Goal: Information Seeking & Learning: Learn about a topic

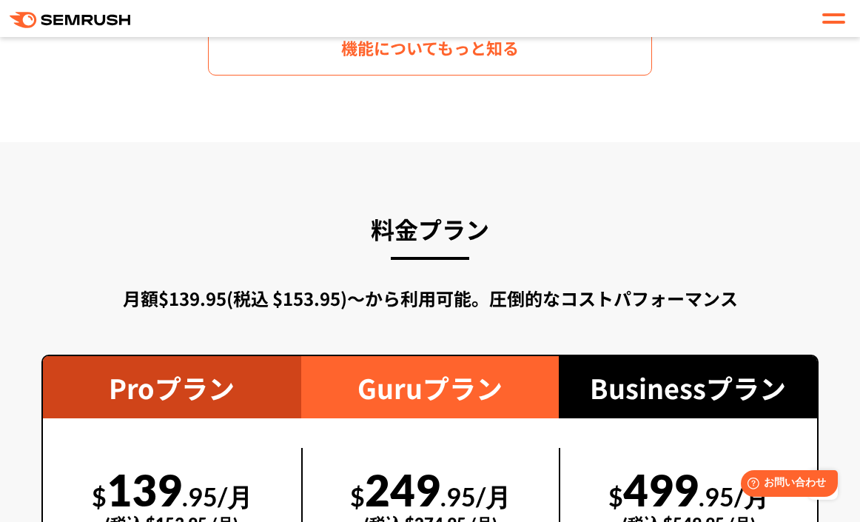
scroll to position [2294, 0]
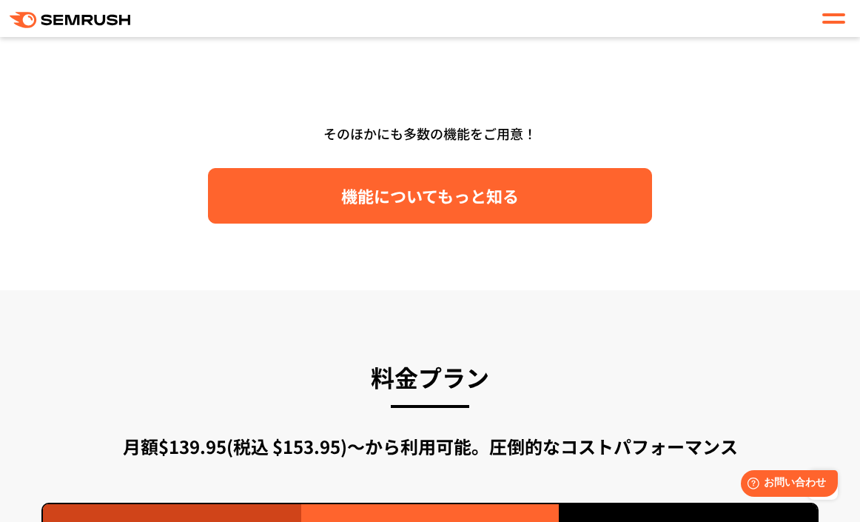
click at [549, 210] on link "機能についてもっと知る" at bounding box center [430, 195] width 444 height 55
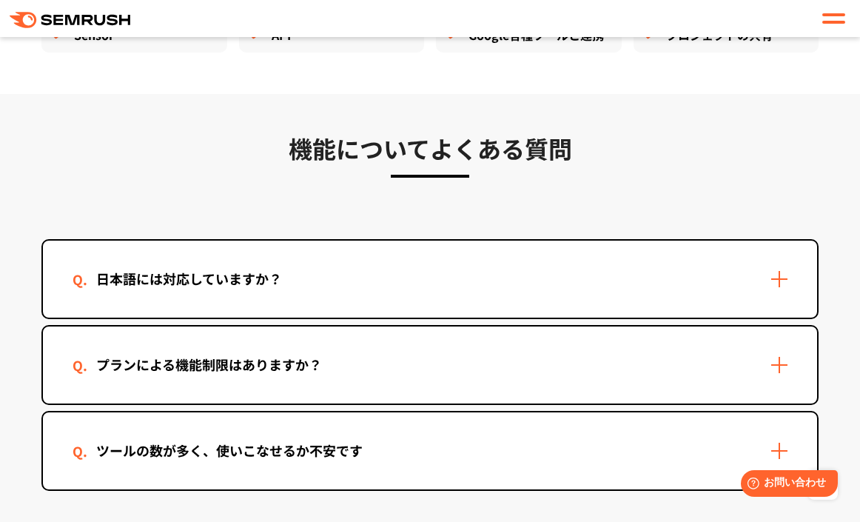
scroll to position [4440, 0]
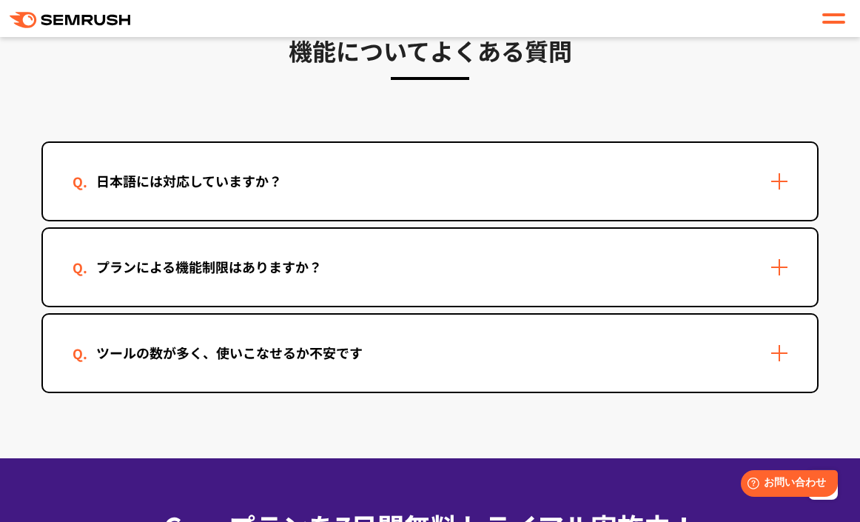
click at [292, 193] on div "日本語には対応していますか？" at bounding box center [430, 181] width 774 height 77
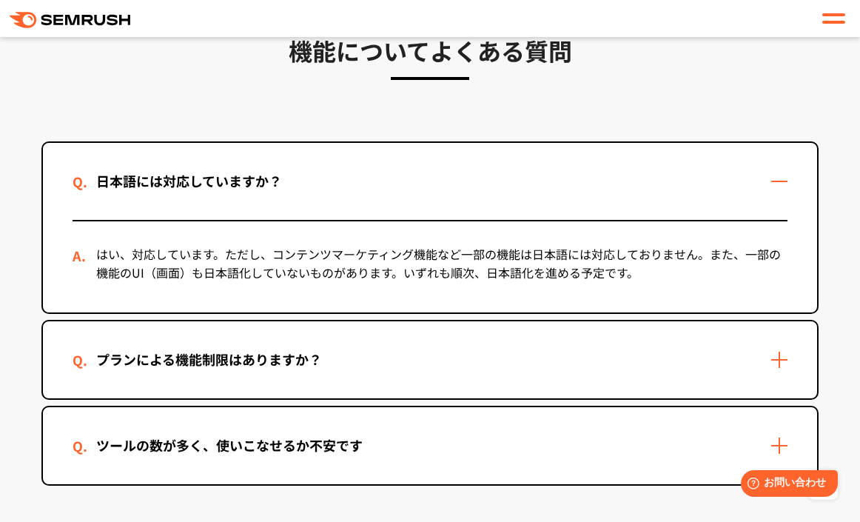
click at [617, 94] on div "機能についてよくある質問 日本語には対応していますか？ はい、対応しています。ただし、コンテンツマーケティング機能など一部の機能は日本語には対応しておりません…" at bounding box center [429, 259] width 777 height 454
